Goal: Task Accomplishment & Management: Use online tool/utility

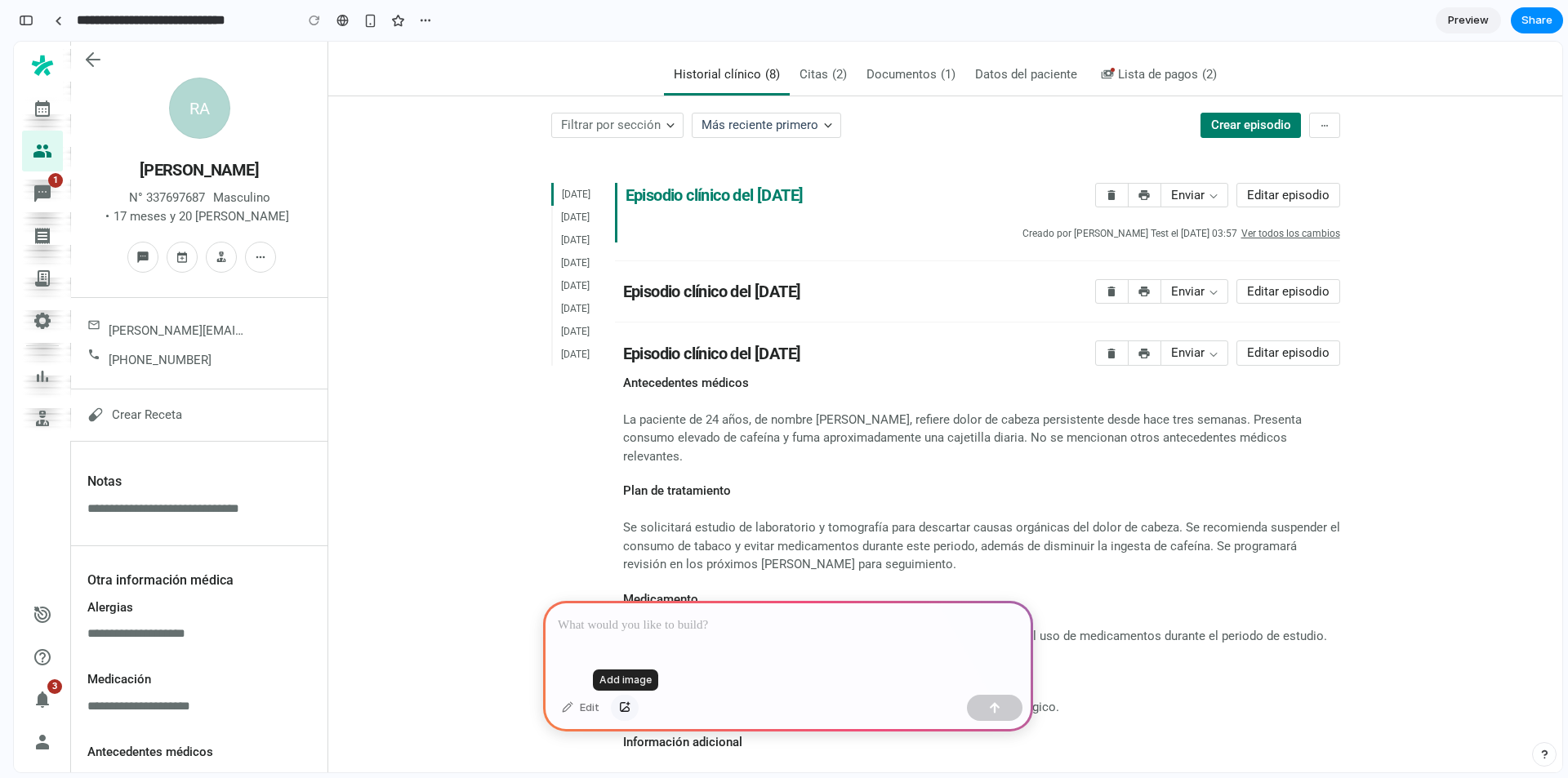
click at [630, 707] on button "button" at bounding box center [625, 708] width 28 height 26
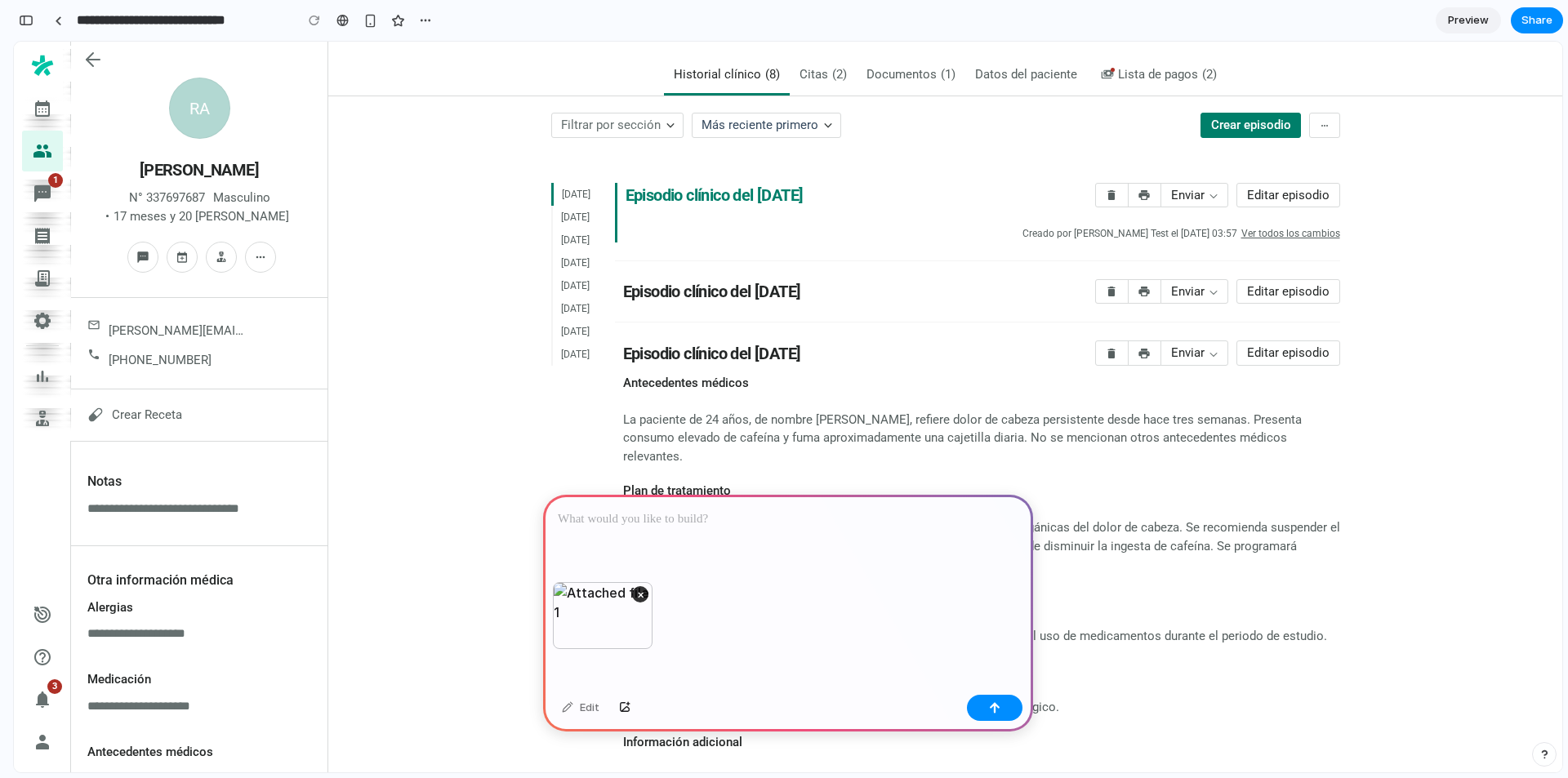
click at [620, 523] on div at bounding box center [787, 539] width 490 height 88
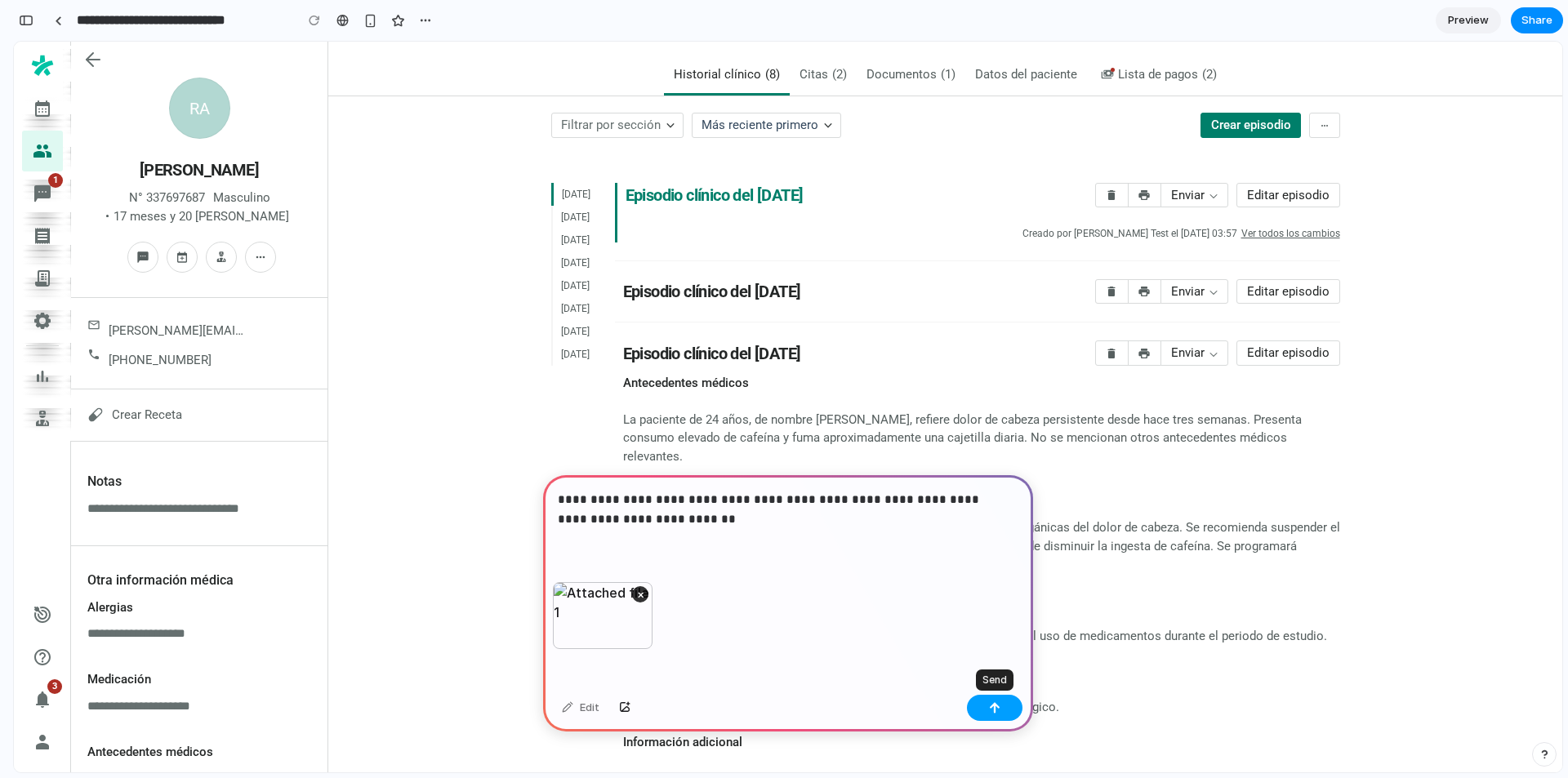
click at [995, 706] on div "button" at bounding box center [995, 708] width 11 height 11
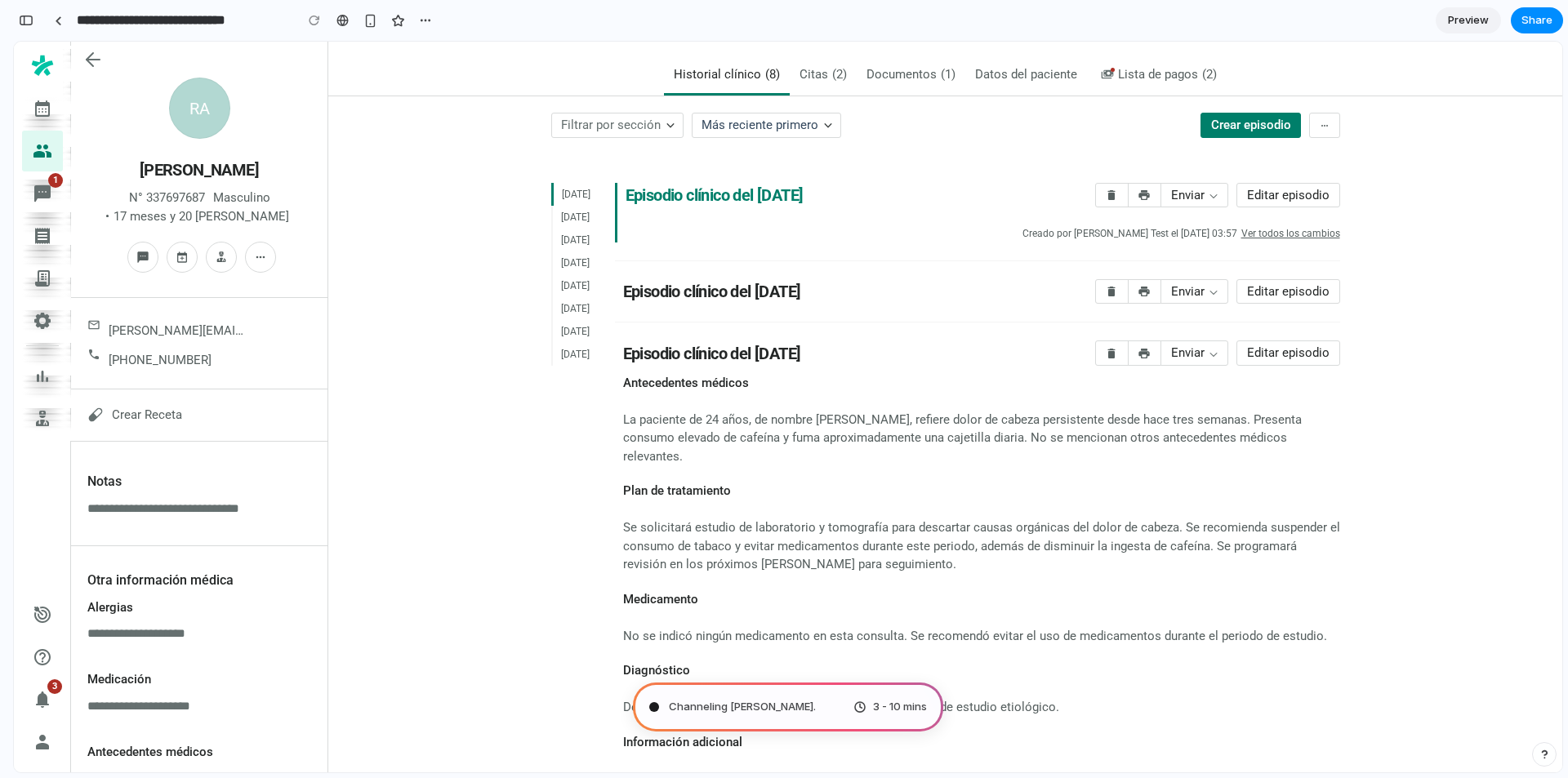
type input "**********"
